Goal: Information Seeking & Learning: Compare options

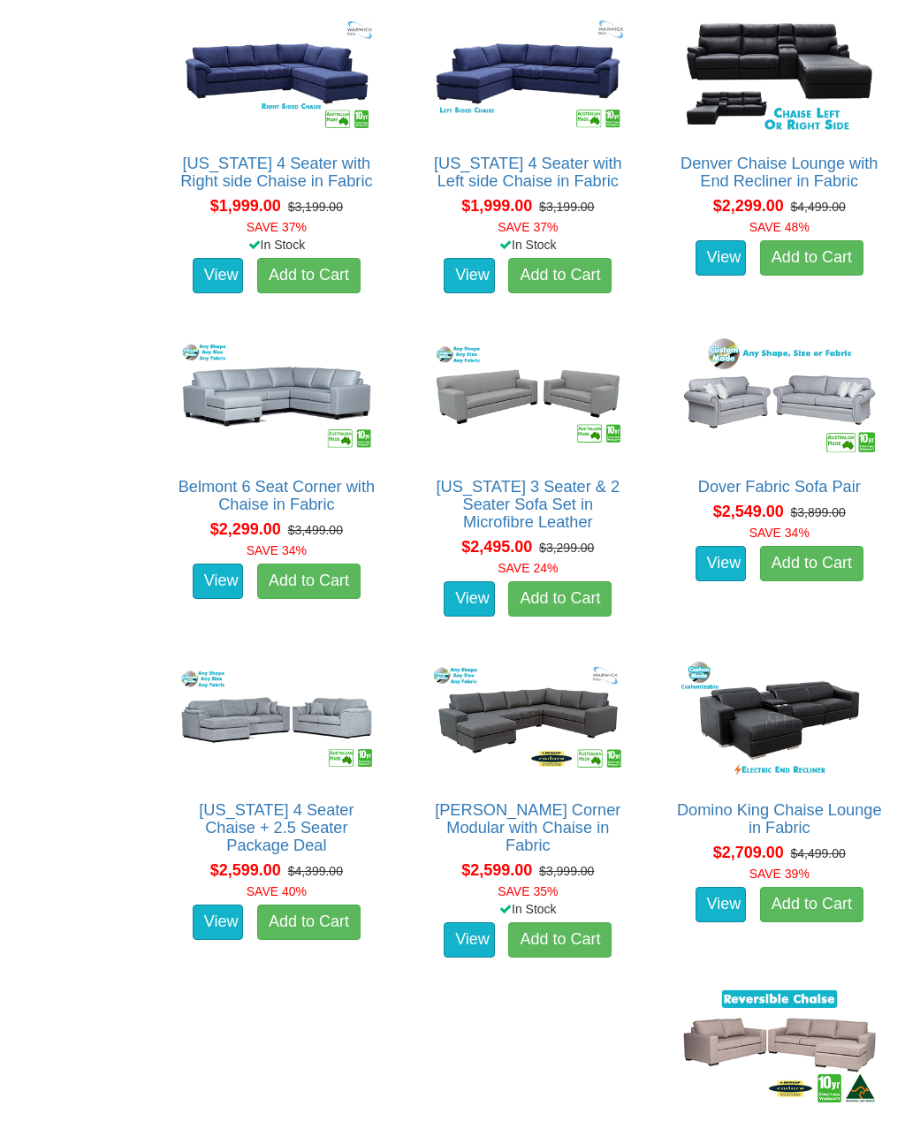
scroll to position [1675, 0]
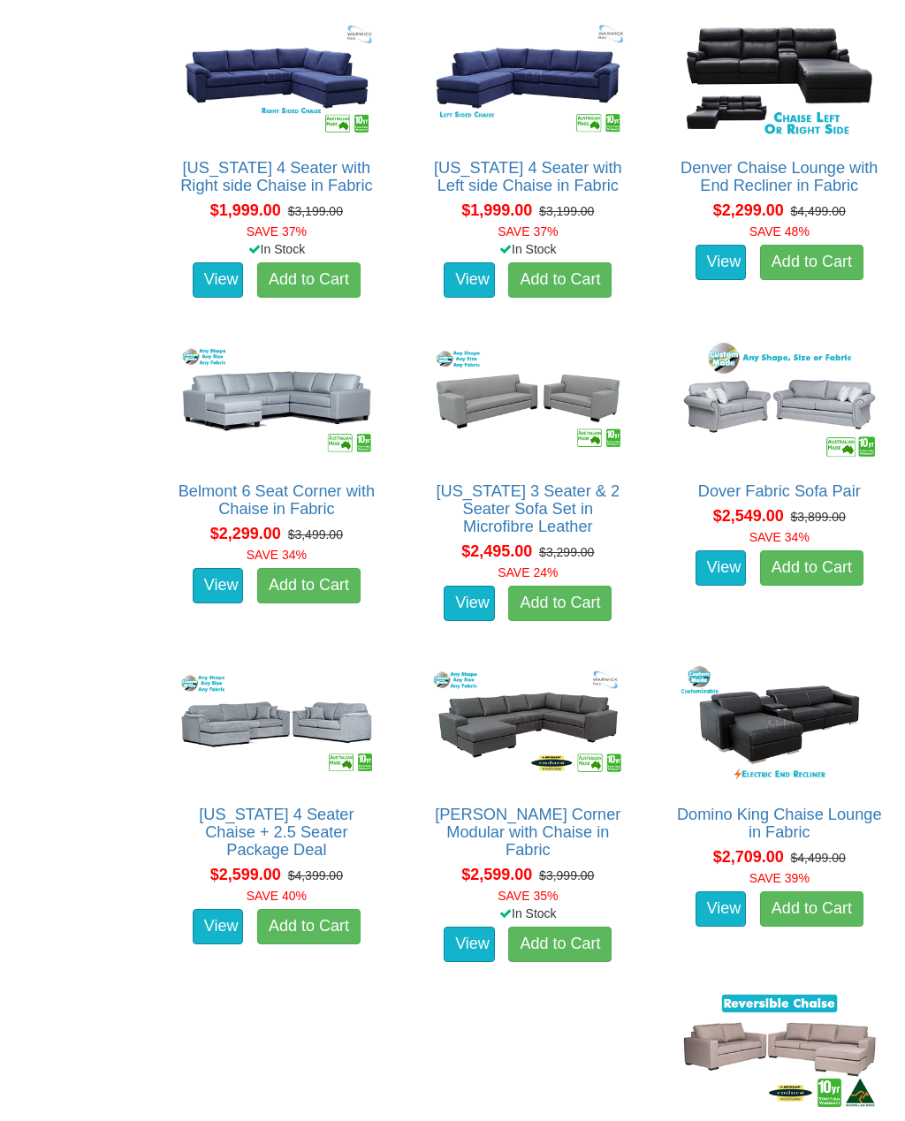
click at [217, 593] on link "View" at bounding box center [218, 585] width 51 height 35
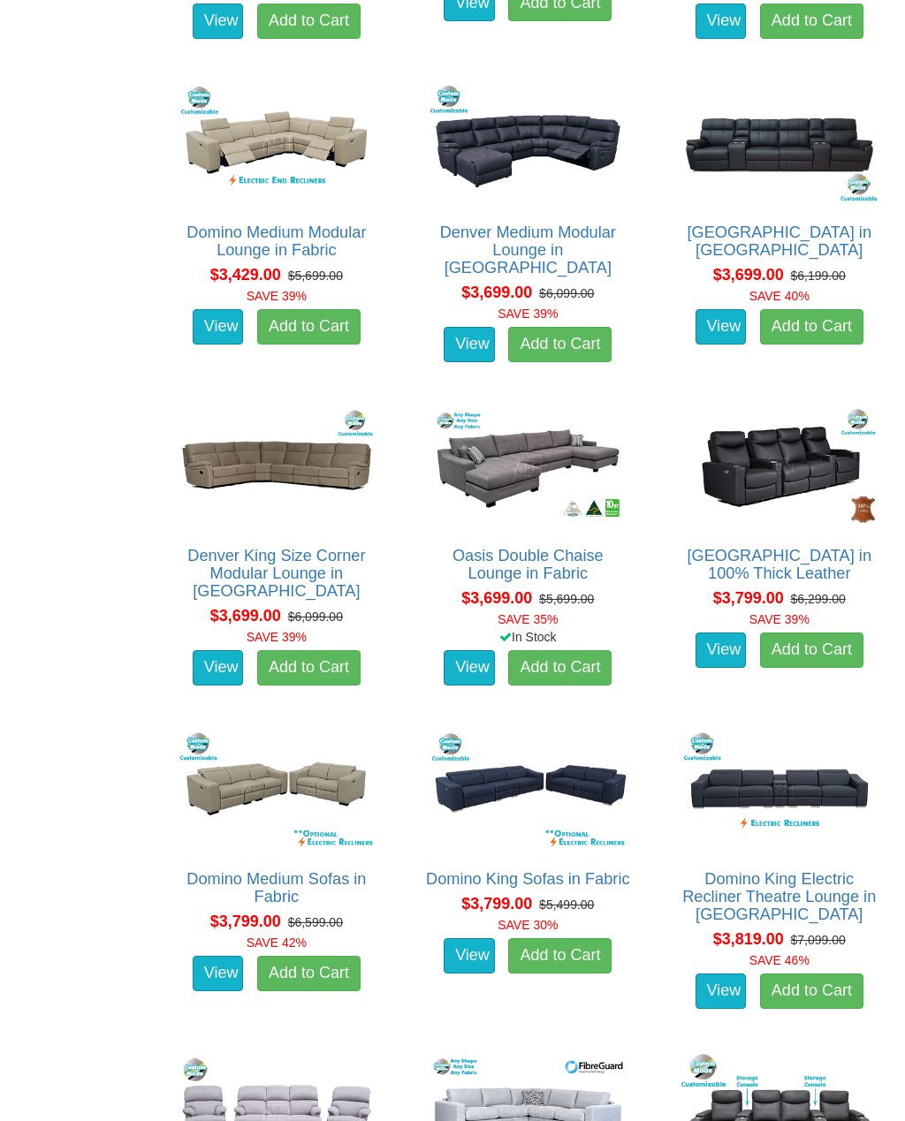
scroll to position [4844, 0]
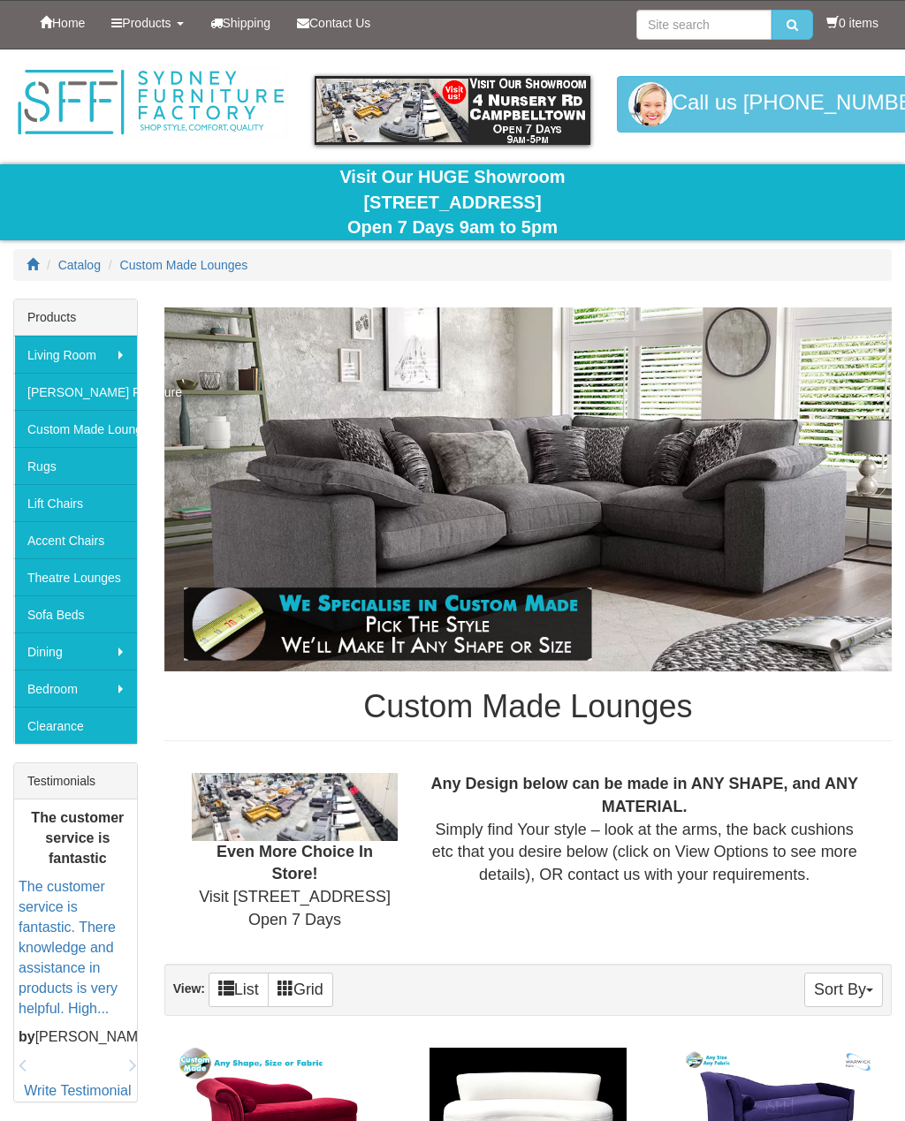
scroll to position [4891, 0]
